Goal: Task Accomplishment & Management: Use online tool/utility

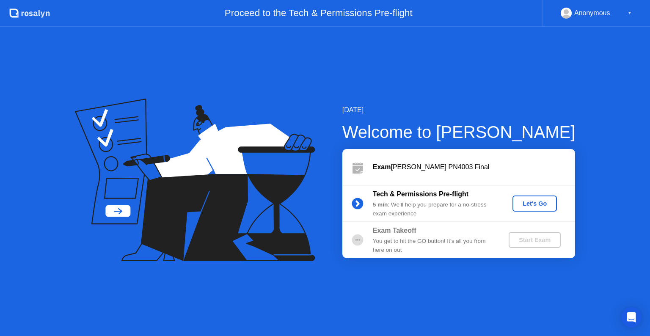
click at [534, 207] on div "Let's Go" at bounding box center [535, 203] width 38 height 7
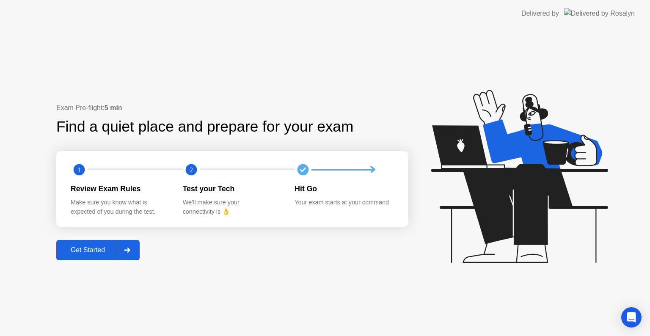
click at [104, 253] on div "Get Started" at bounding box center [88, 250] width 58 height 8
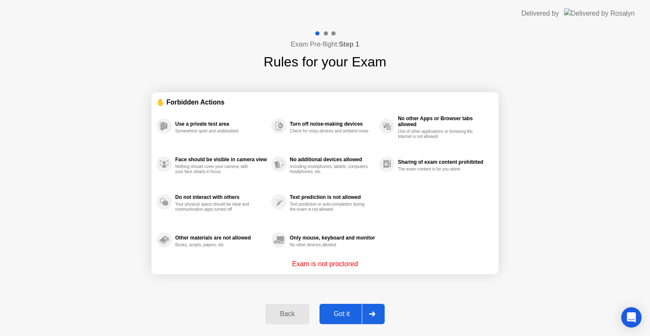
click at [348, 308] on button "Got it" at bounding box center [352, 314] width 65 height 20
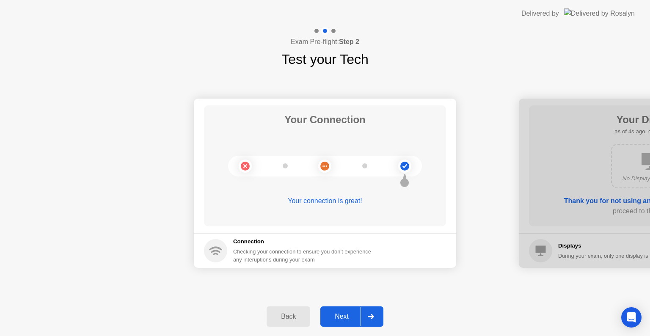
click at [353, 316] on div "Next" at bounding box center [342, 317] width 38 height 8
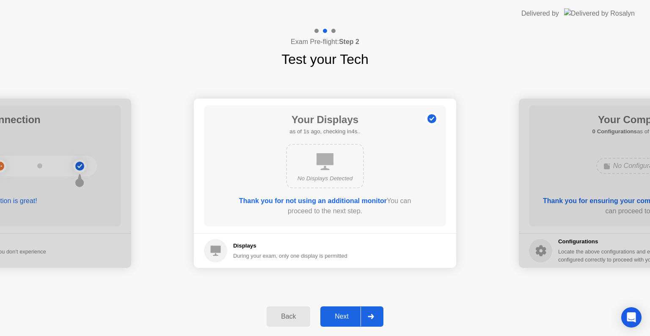
click at [353, 316] on div "Next" at bounding box center [342, 317] width 38 height 8
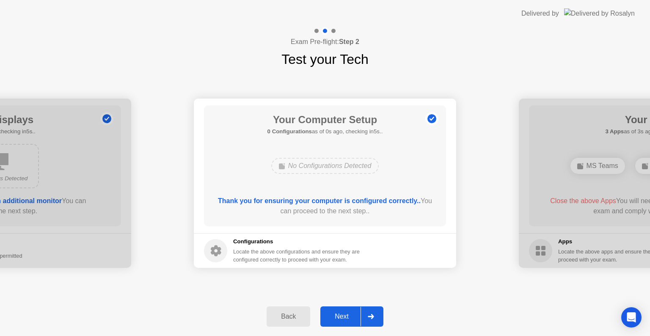
click at [353, 316] on div "Next" at bounding box center [342, 317] width 38 height 8
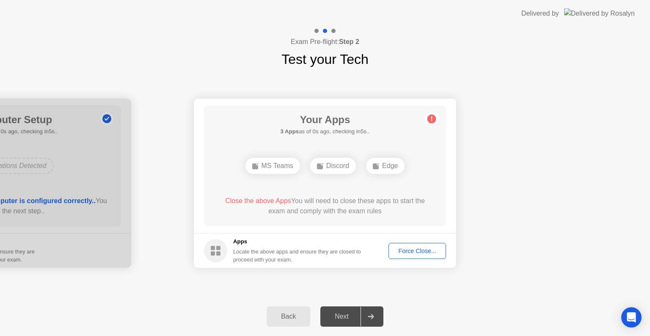
click at [411, 250] on div "Force Close..." at bounding box center [418, 251] width 52 height 7
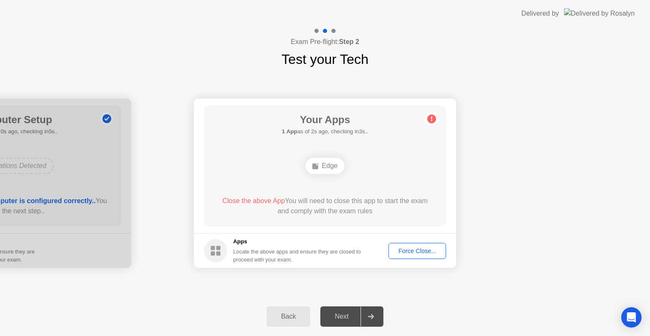
click at [408, 248] on div "Force Close..." at bounding box center [418, 251] width 52 height 7
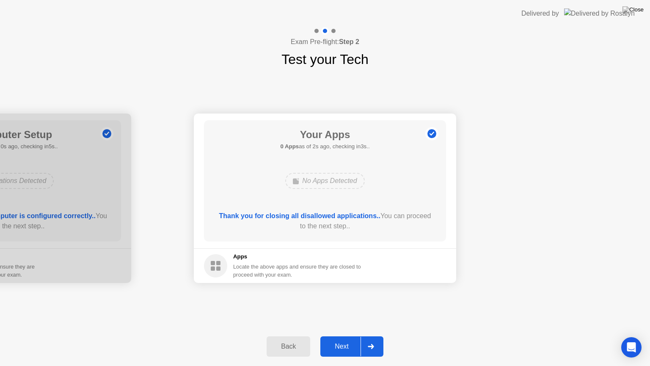
click at [341, 336] on div "Next" at bounding box center [342, 347] width 38 height 8
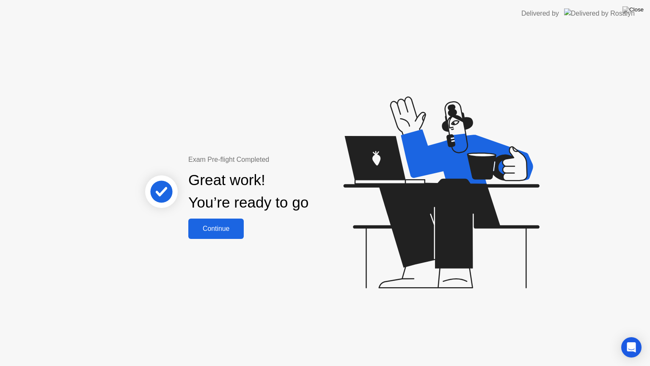
click at [199, 237] on button "Continue" at bounding box center [215, 229] width 55 height 20
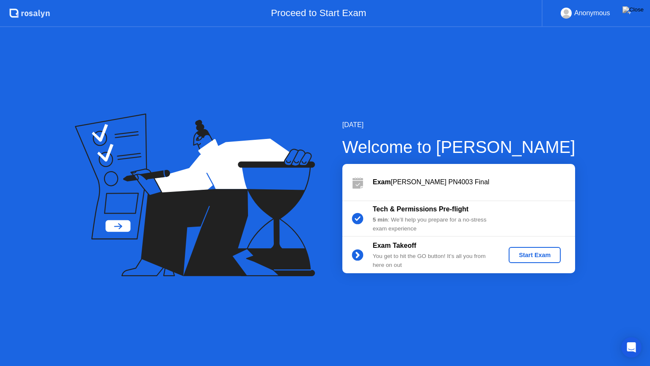
click at [535, 258] on div "Start Exam" at bounding box center [534, 255] width 45 height 7
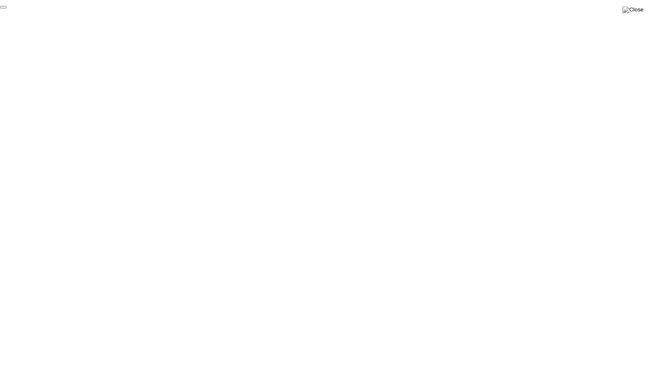
click div "End Proctoring Session"
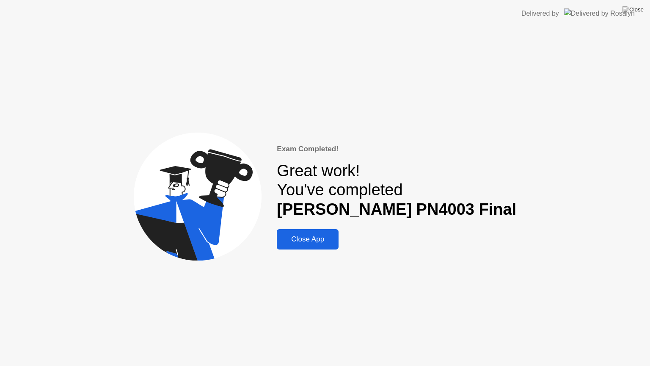
click at [329, 238] on div "Close App" at bounding box center [307, 239] width 57 height 8
